Goal: Task Accomplishment & Management: Manage account settings

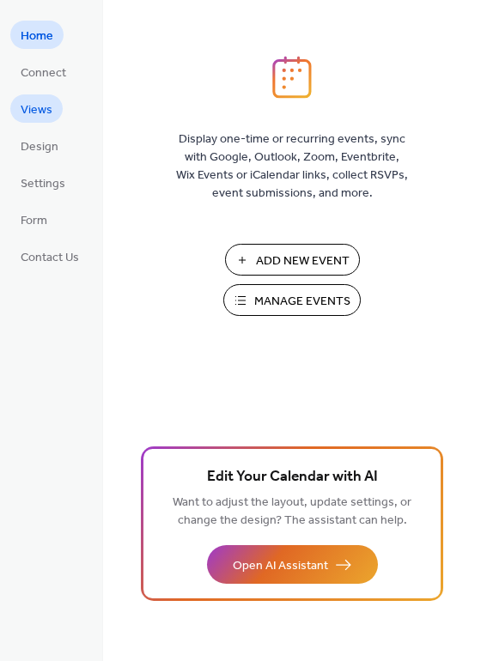
click at [33, 116] on span "Views" at bounding box center [37, 110] width 32 height 18
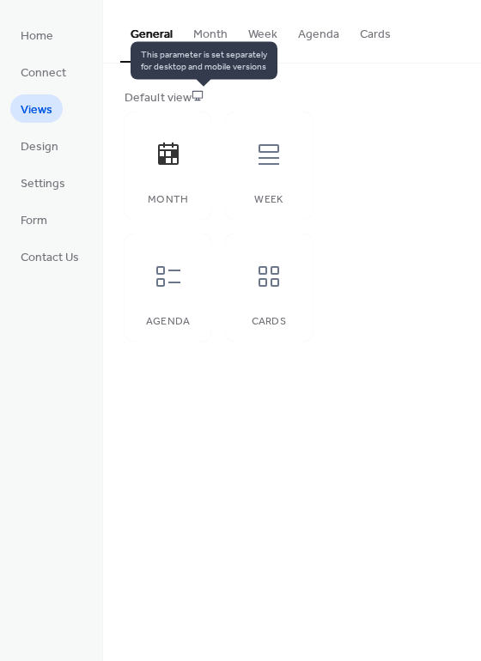
click at [203, 96] on icon at bounding box center [197, 95] width 10 height 9
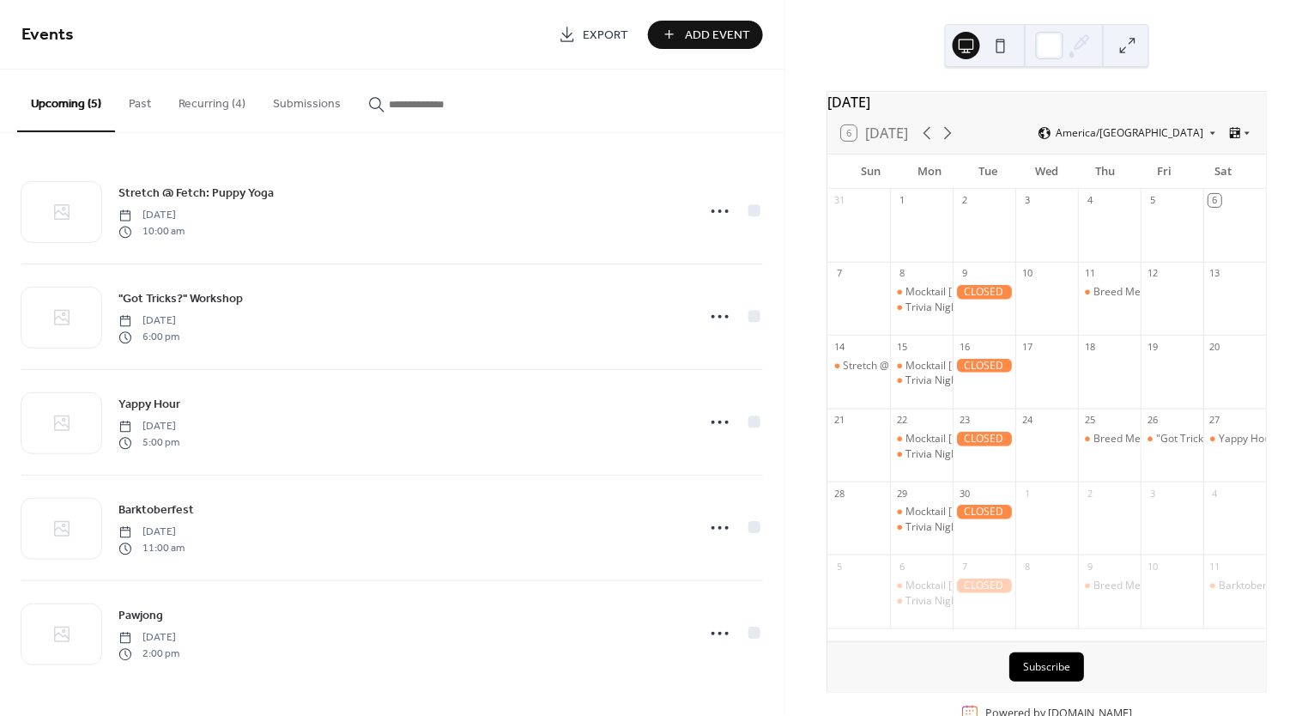
click at [201, 101] on button "Recurring (4)" at bounding box center [212, 100] width 94 height 61
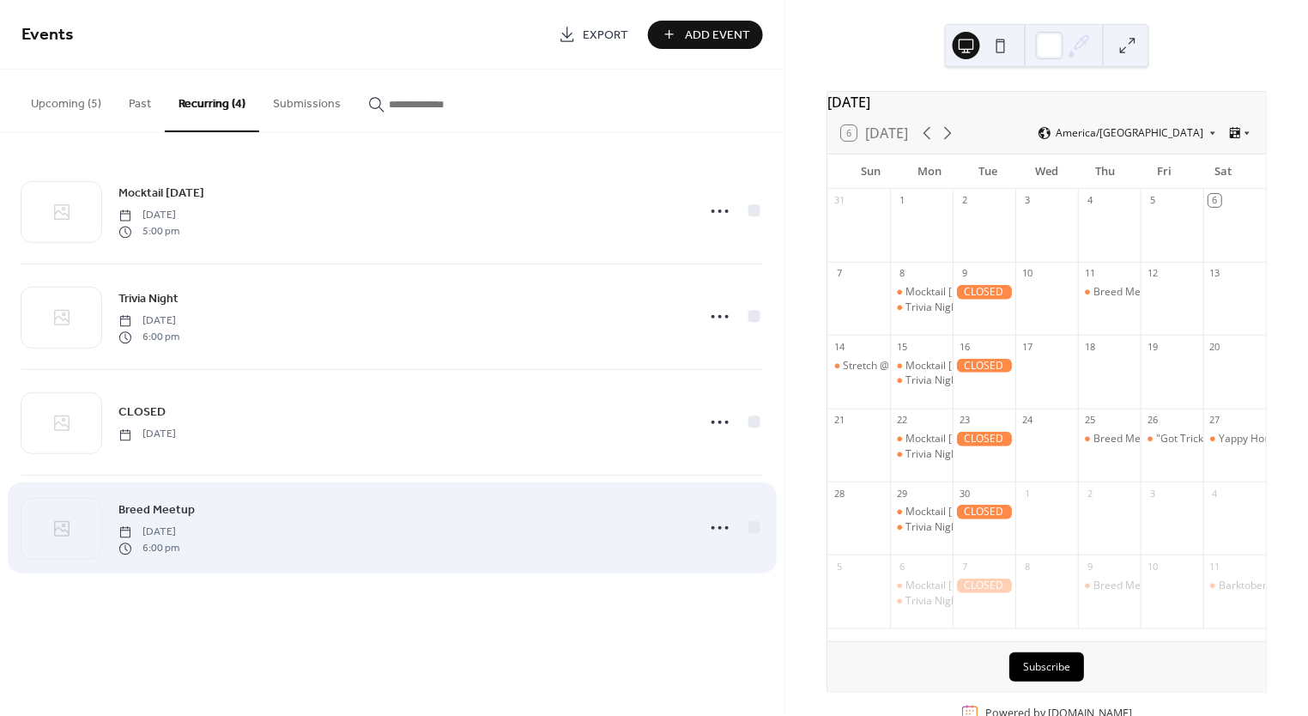
click at [164, 517] on span "Breed Meetup" at bounding box center [156, 511] width 76 height 18
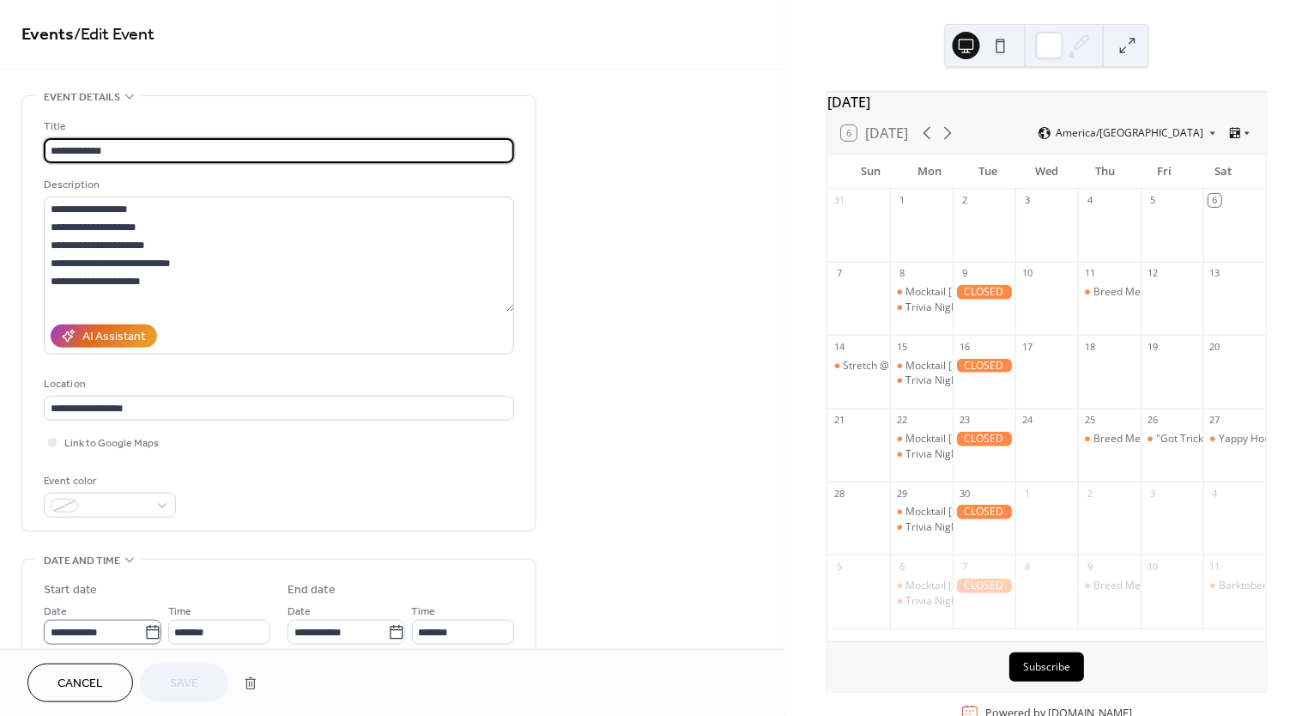
click at [154, 630] on icon at bounding box center [152, 632] width 17 height 17
click at [144, 630] on input "**********" at bounding box center [94, 632] width 100 height 25
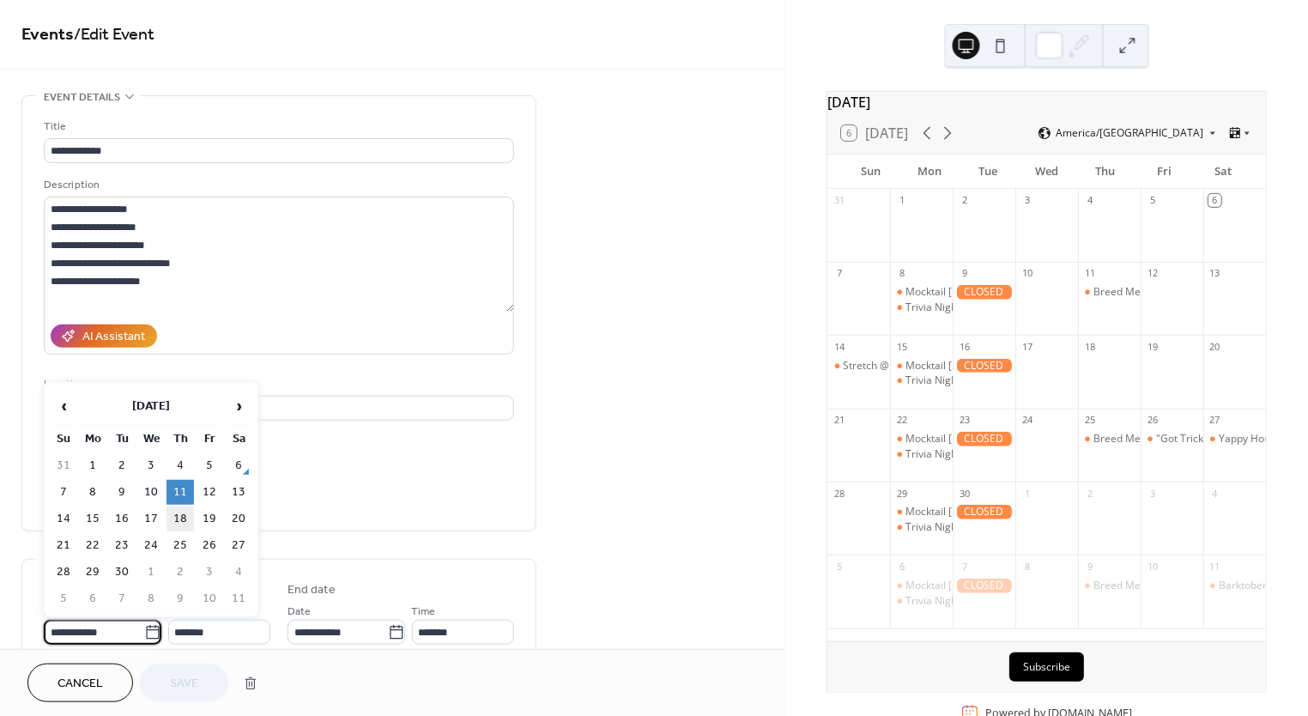
click at [181, 513] on td "18" at bounding box center [179, 518] width 27 height 25
type input "**********"
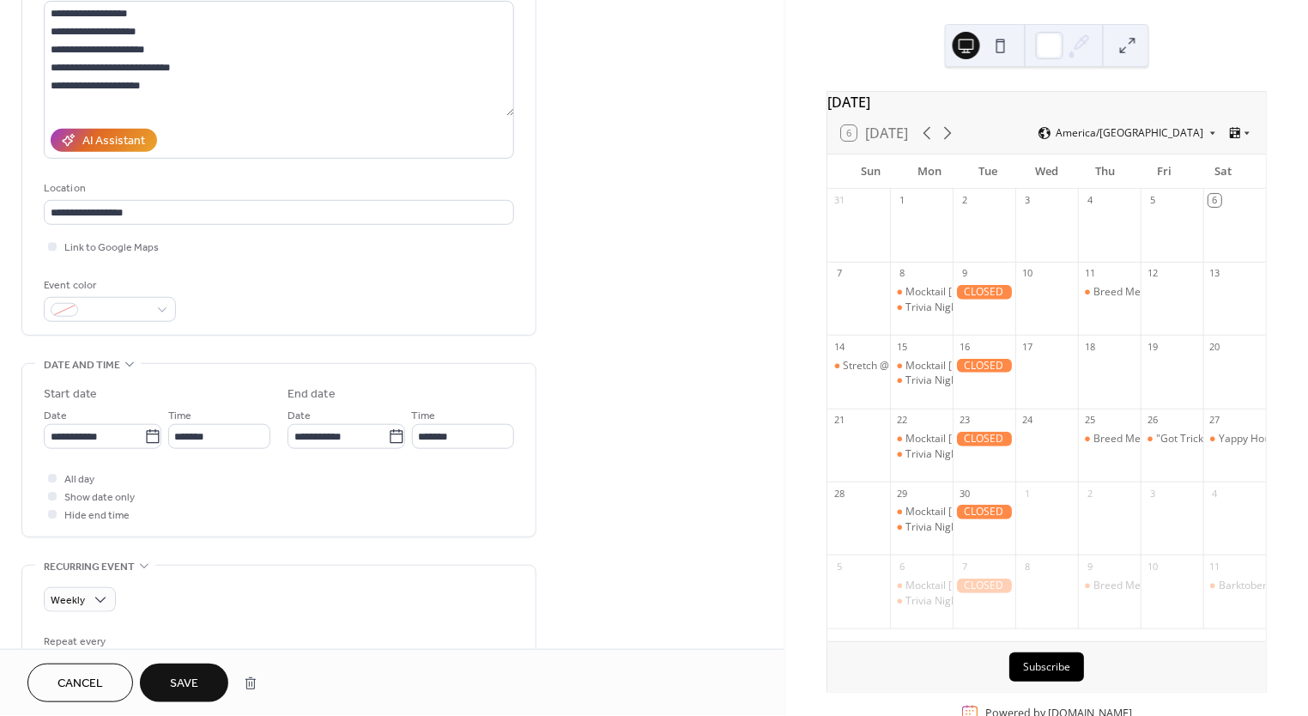
scroll to position [224, 0]
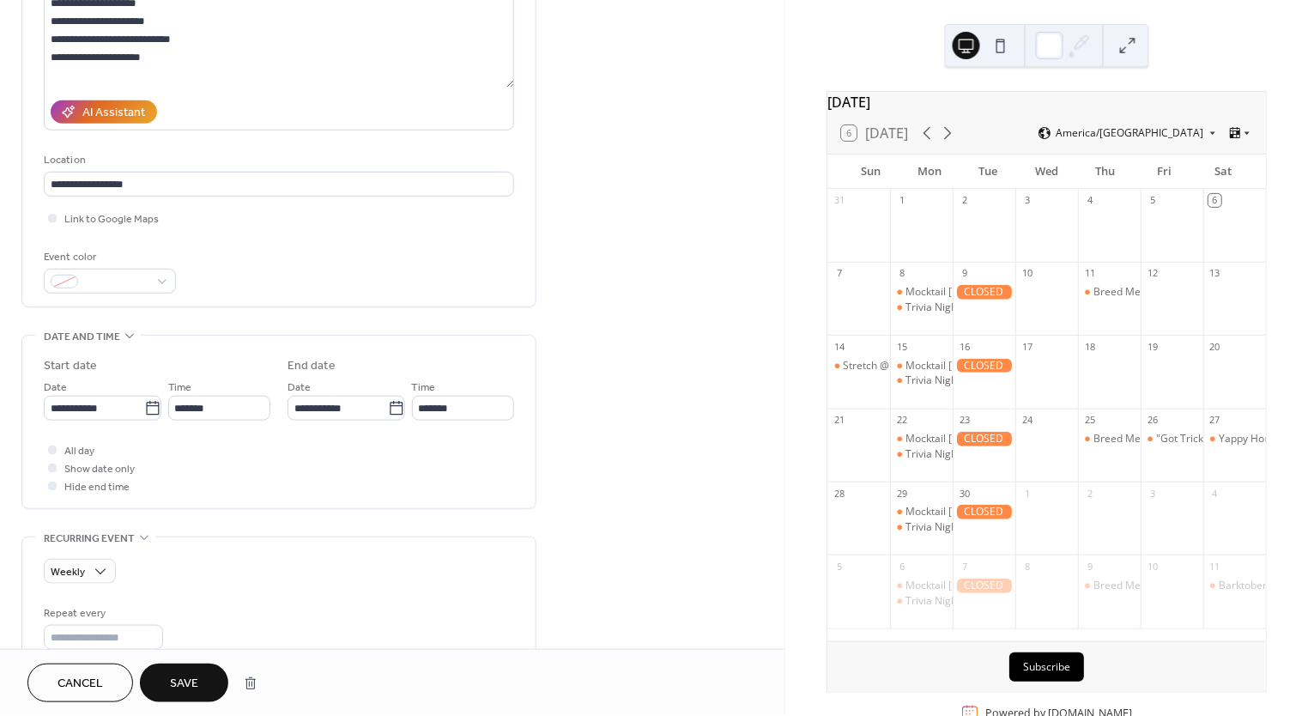
click at [188, 679] on span "Save" at bounding box center [184, 684] width 28 height 18
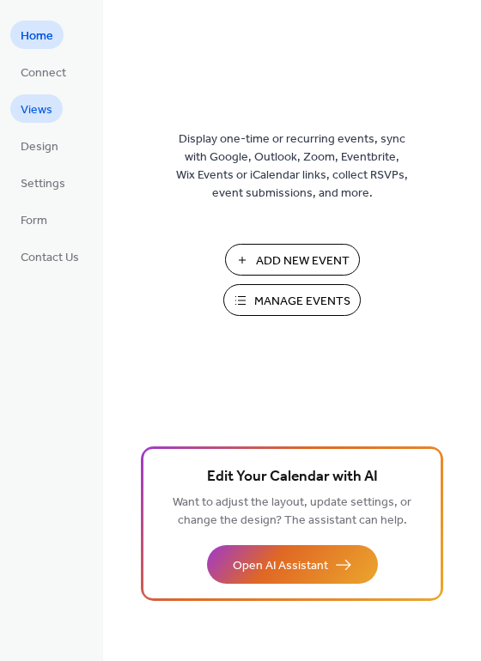
click at [26, 111] on span "Views" at bounding box center [37, 110] width 32 height 18
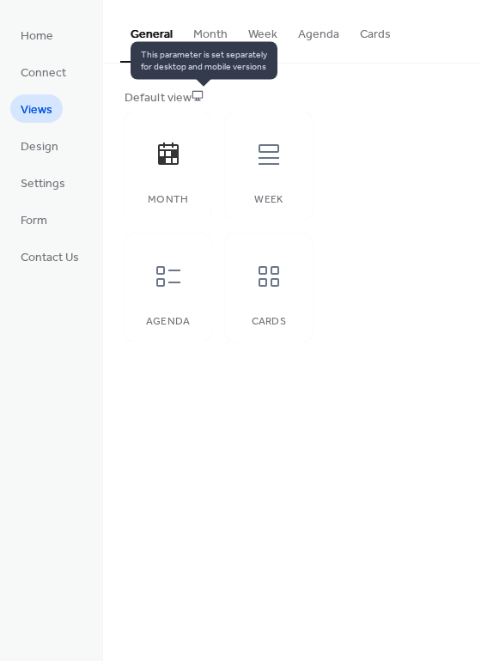
click at [198, 89] on icon at bounding box center [197, 95] width 12 height 12
click at [209, 20] on button "Month" at bounding box center [210, 30] width 55 height 61
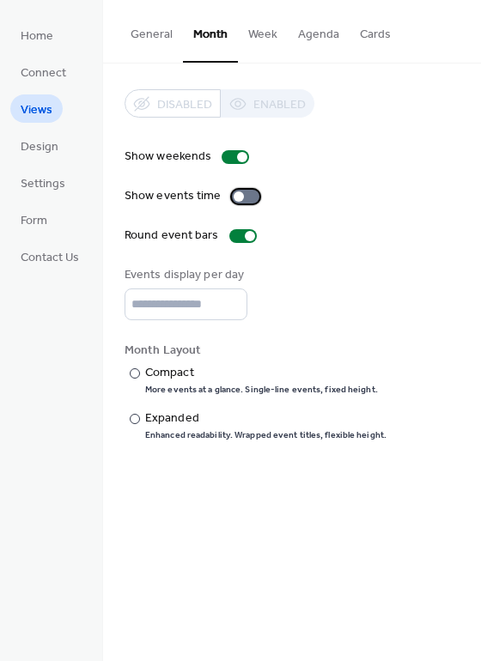
click at [244, 191] on div at bounding box center [245, 197] width 27 height 14
click at [274, 49] on button "Week" at bounding box center [263, 30] width 50 height 61
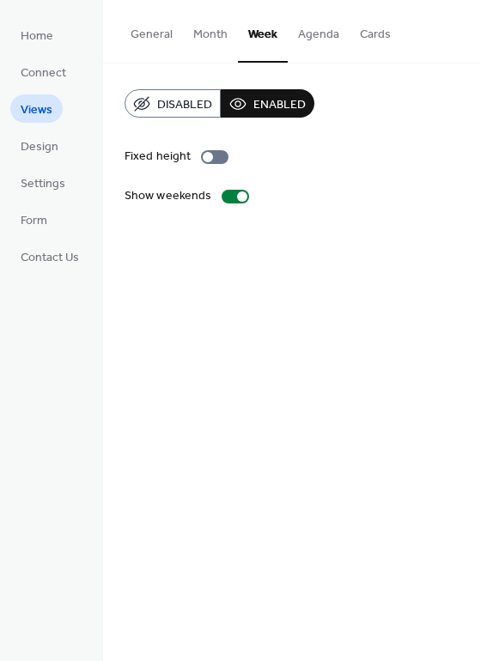
click at [324, 33] on button "Agenda" at bounding box center [318, 30] width 62 height 61
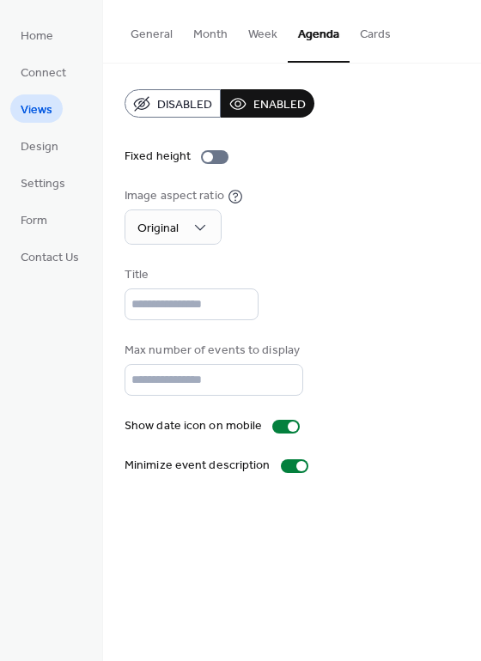
click at [154, 29] on button "General" at bounding box center [151, 30] width 63 height 61
